Goal: Information Seeking & Learning: Learn about a topic

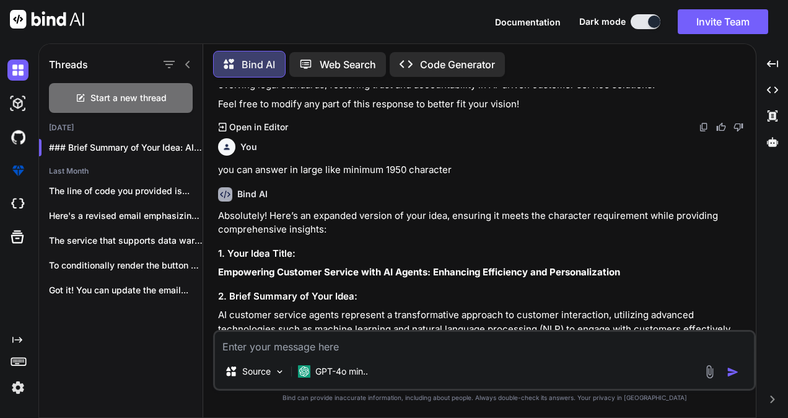
scroll to position [1677, 0]
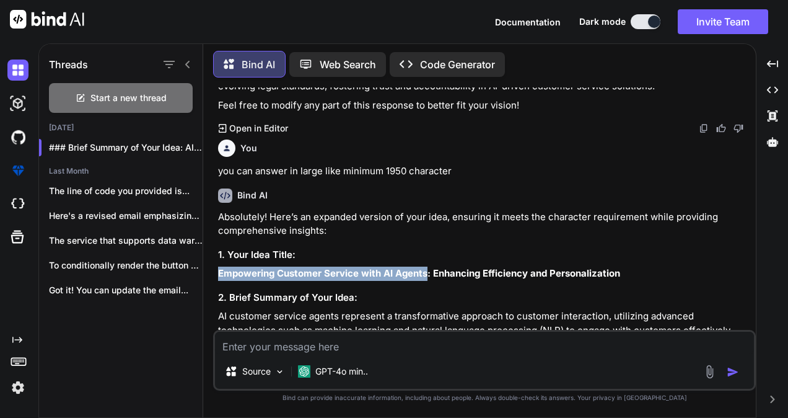
drag, startPoint x: 427, startPoint y: 257, endPoint x: 217, endPoint y: 258, distance: 209.4
click at [218, 267] on strong "Empowering Customer Service with AI Agents: Enhancing Efficiency and Personaliz…" at bounding box center [419, 273] width 402 height 12
copy strong "Empowering Customer Service with AI Agents"
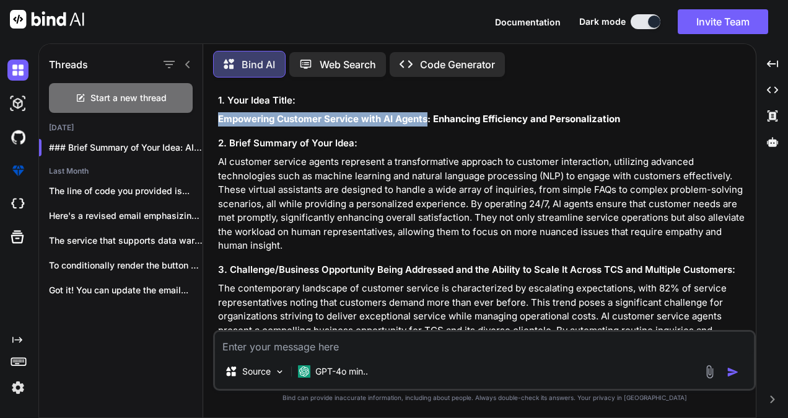
scroll to position [1822, 0]
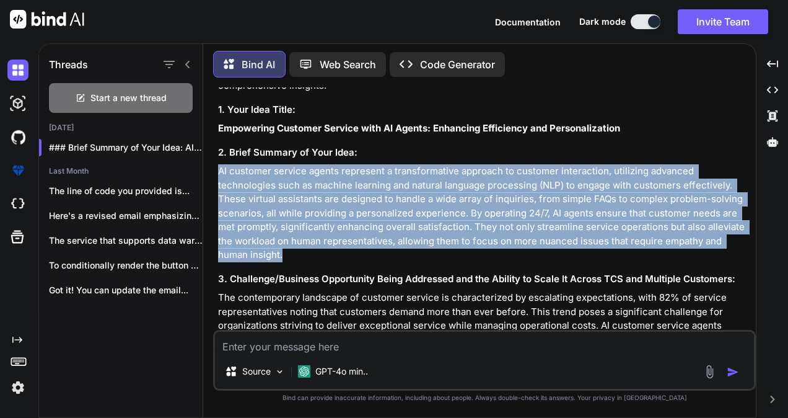
drag, startPoint x: 217, startPoint y: 155, endPoint x: 713, endPoint y: 229, distance: 501.1
click at [713, 229] on div "You Bind AI Sure! Here’s a modified version of your idea structured according t…" at bounding box center [486, 208] width 540 height 242
copy p "AI customer service agents represent a transformative approach to customer inte…"
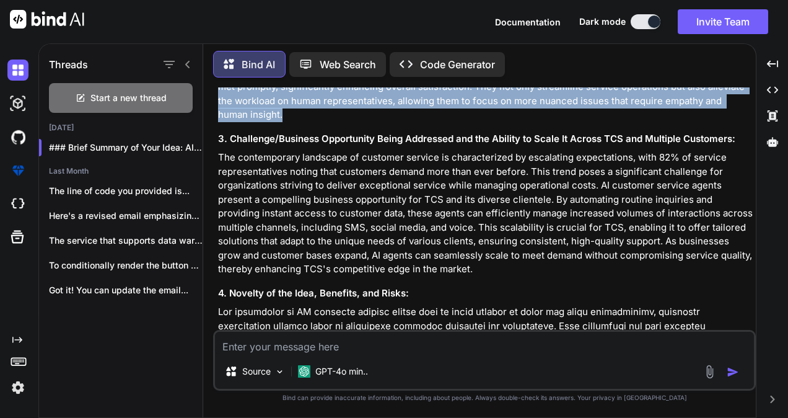
scroll to position [1963, 0]
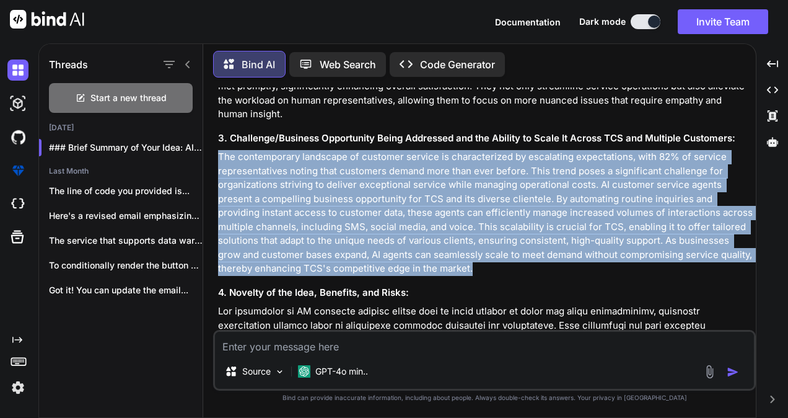
drag, startPoint x: 219, startPoint y: 127, endPoint x: 452, endPoint y: 239, distance: 258.5
click at [452, 239] on p "The contemporary landscape of customer service is characterized by escalating e…" at bounding box center [485, 213] width 535 height 126
copy p "The contemporary landscape of customer service is characterized by escalating e…"
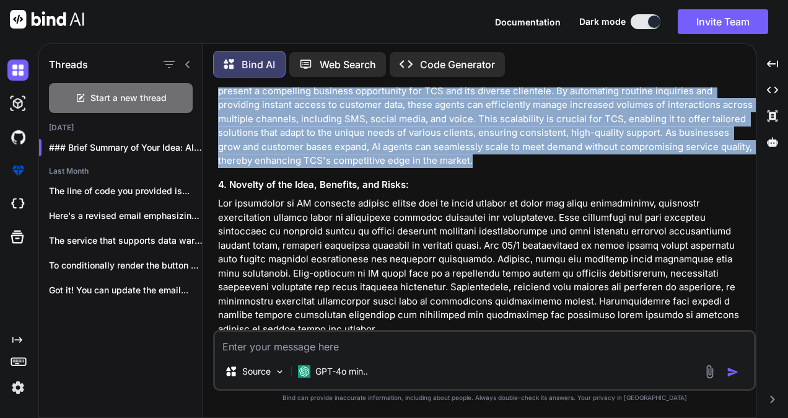
scroll to position [2095, 0]
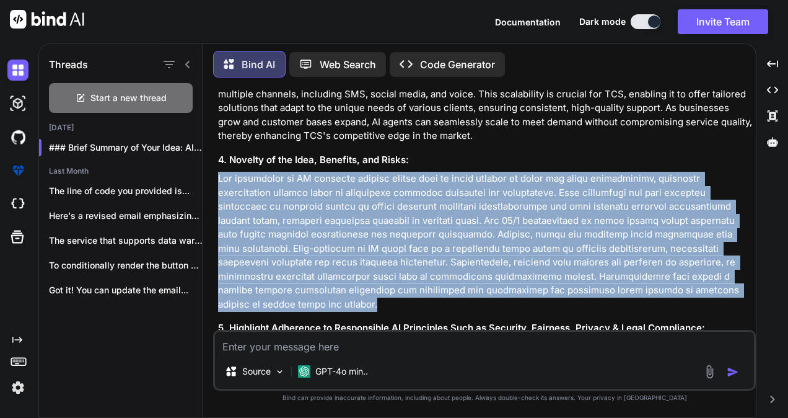
drag, startPoint x: 219, startPoint y: 146, endPoint x: 667, endPoint y: 261, distance: 462.4
click at [667, 261] on p at bounding box center [485, 241] width 535 height 139
copy p "The innovation of AI customer service agents lies in their ability to learn and…"
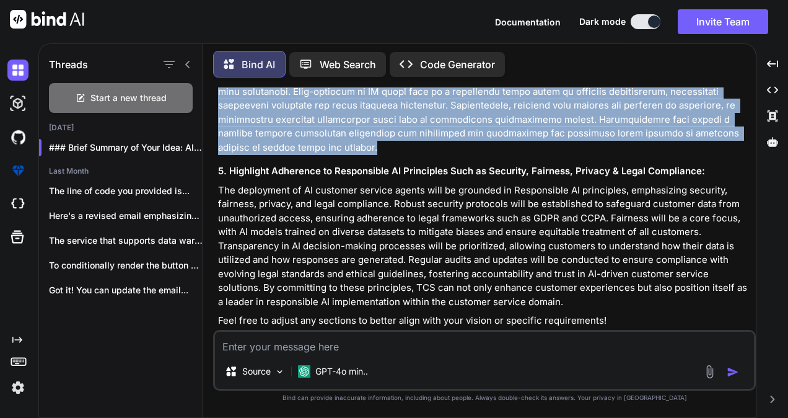
scroll to position [2253, 0]
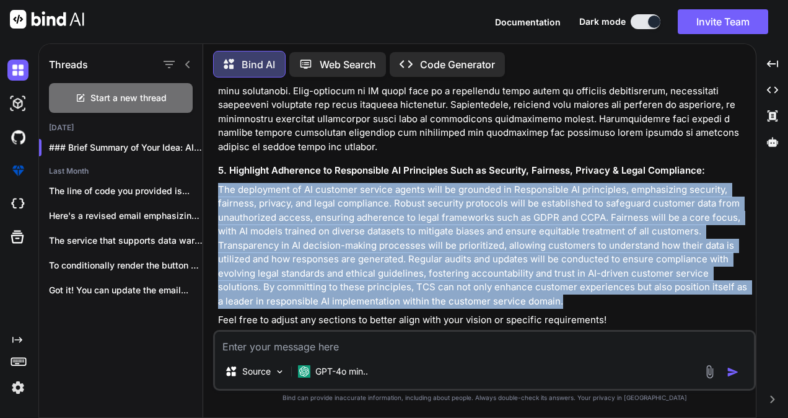
drag, startPoint x: 219, startPoint y: 147, endPoint x: 533, endPoint y: 257, distance: 333.5
click at [533, 257] on p "The deployment of AI customer service agents will be grounded in Responsible AI…" at bounding box center [485, 246] width 535 height 126
copy p "The deployment of AI customer service agents will be grounded in Responsible AI…"
click at [405, 183] on p "The deployment of AI customer service agents will be grounded in Responsible AI…" at bounding box center [485, 246] width 535 height 126
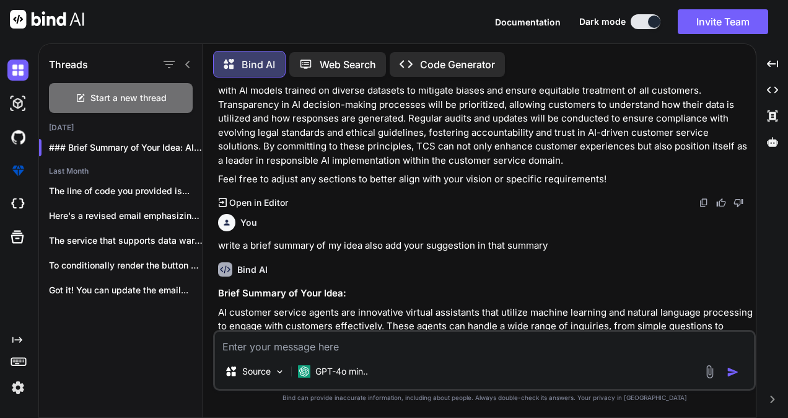
scroll to position [2545, 0]
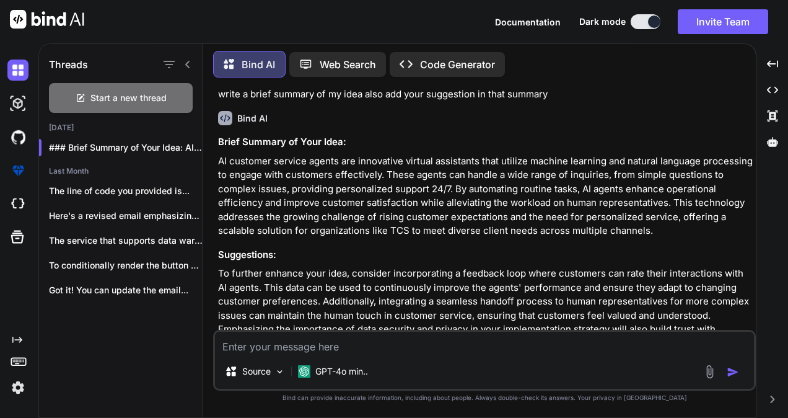
click at [121, 357] on div "Threads Start a new thread [DATE] ### Brief Summary of Your Idea: AI custo... L…" at bounding box center [121, 229] width 164 height 376
click at [22, 384] on img at bounding box center [17, 387] width 21 height 21
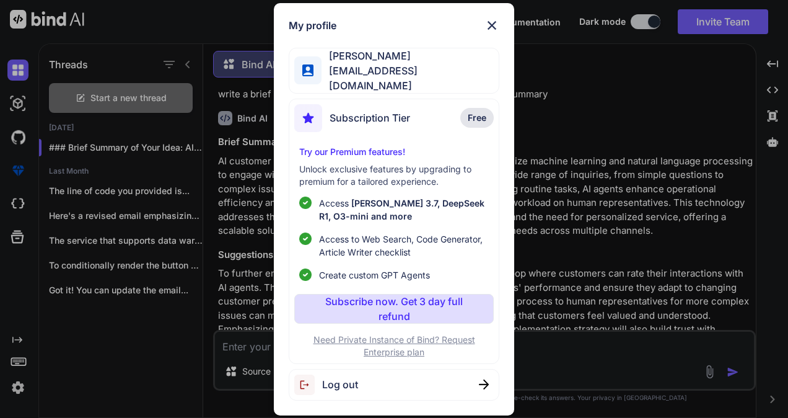
click at [444, 111] on div "Subscription Tier Free" at bounding box center [394, 120] width 200 height 33
click at [496, 24] on img at bounding box center [492, 25] width 15 height 15
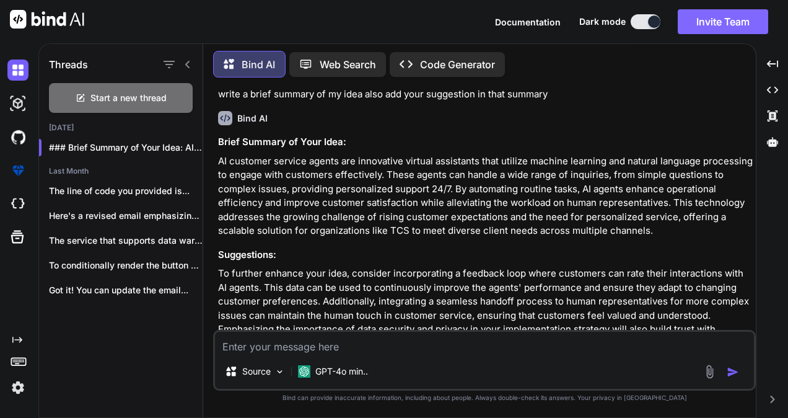
click at [735, 22] on button "Invite Team" at bounding box center [723, 21] width 90 height 25
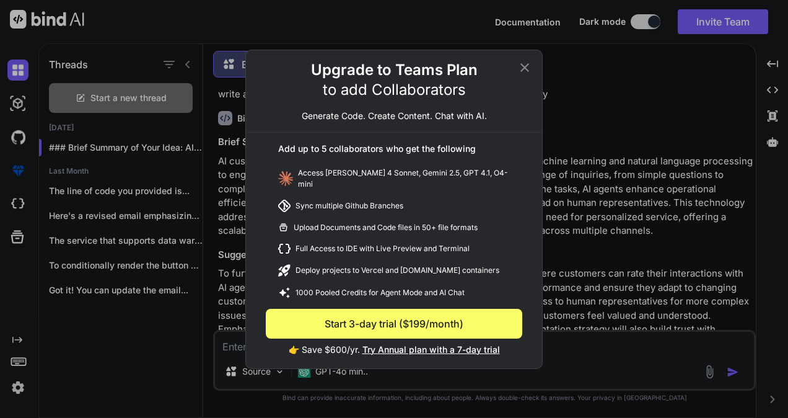
click at [524, 73] on icon at bounding box center [524, 67] width 15 height 15
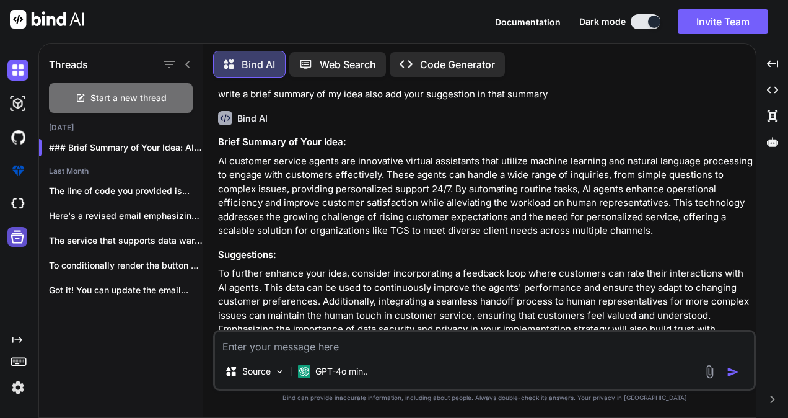
click at [14, 242] on icon at bounding box center [17, 236] width 17 height 17
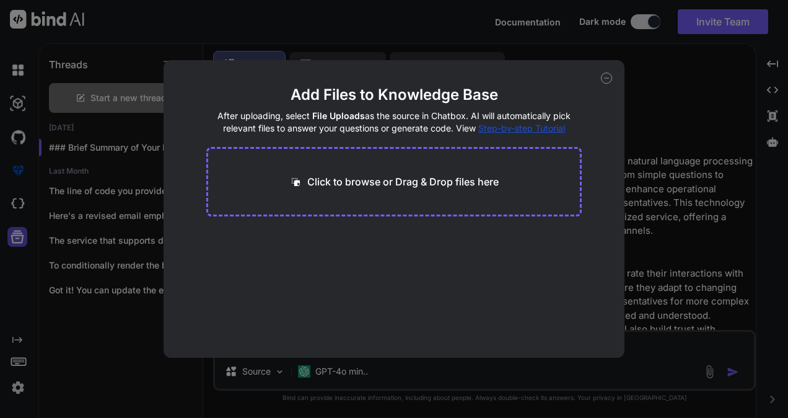
click at [14, 242] on div "Add Files to Knowledge Base After uploading, select File Uploads as the source …" at bounding box center [394, 209] width 788 height 418
type textarea "x"
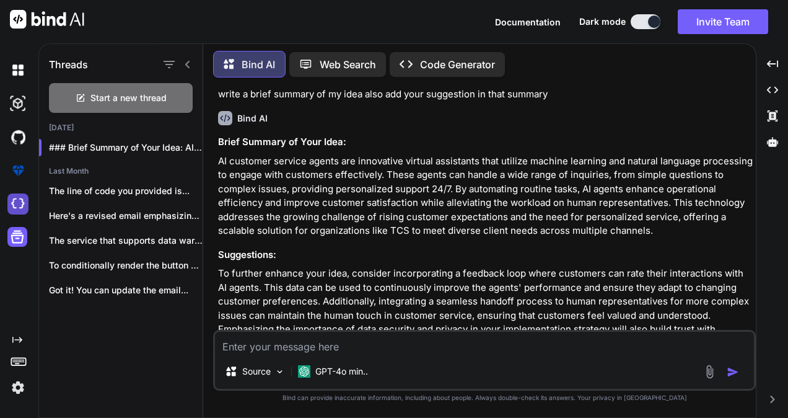
click at [15, 198] on img at bounding box center [17, 203] width 21 height 21
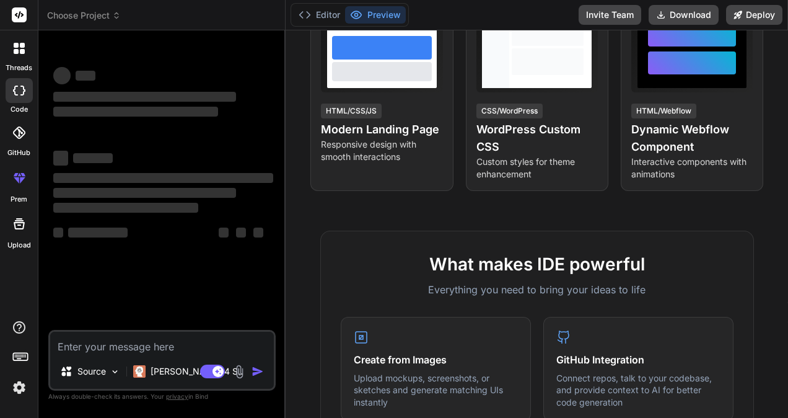
scroll to position [261, 0]
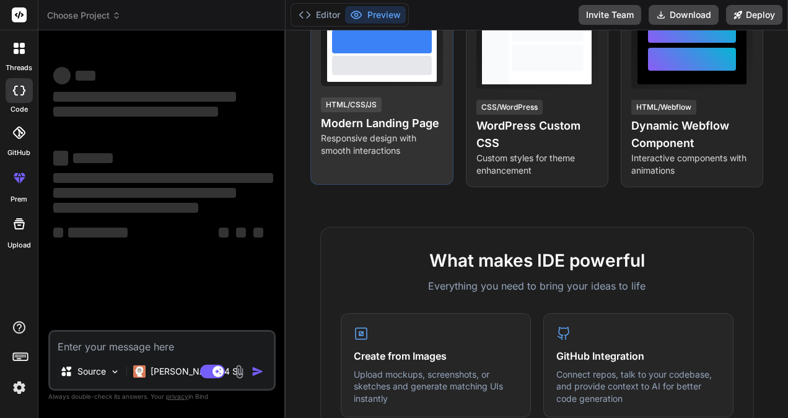
type textarea "x"
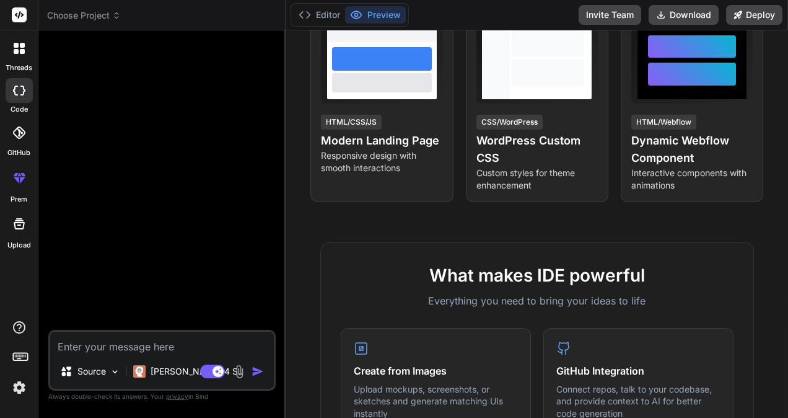
scroll to position [0, 0]
